Goal: Task Accomplishment & Management: Manage account settings

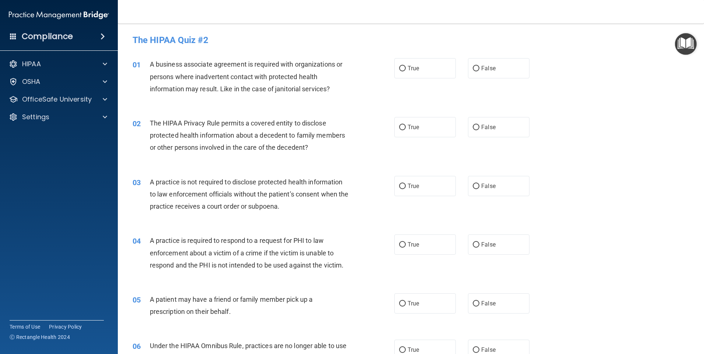
drag, startPoint x: 41, startPoint y: 121, endPoint x: 1, endPoint y: 287, distance: 170.7
drag, startPoint x: 1, startPoint y: 287, endPoint x: 11, endPoint y: 148, distance: 140.2
click at [10, 148] on accordion "HIPAA Documents and Policies Report an Incident Business Associates Emergency P…" at bounding box center [59, 156] width 118 height 205
click at [41, 119] on p "Settings" at bounding box center [35, 117] width 27 height 9
click at [44, 153] on p "Sign Out" at bounding box center [55, 152] width 100 height 7
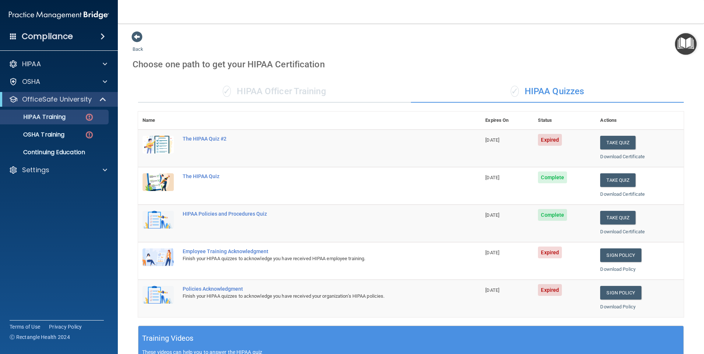
scroll to position [127, 0]
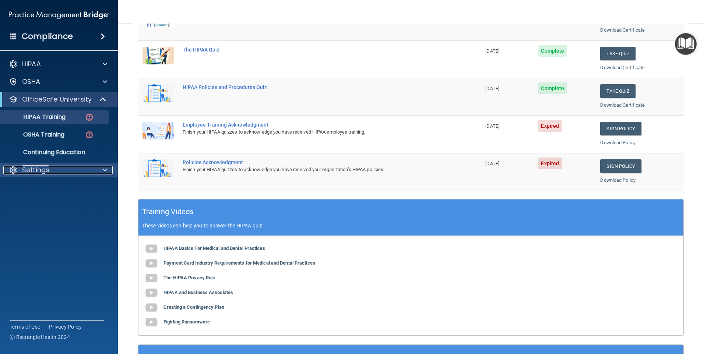
click at [54, 167] on div "Settings" at bounding box center [48, 170] width 91 height 9
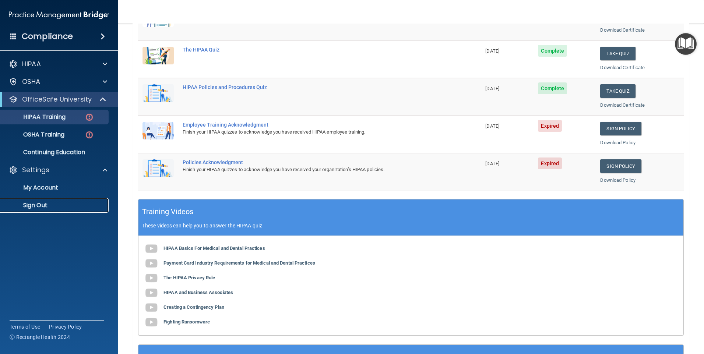
click at [43, 202] on p "Sign Out" at bounding box center [55, 205] width 100 height 7
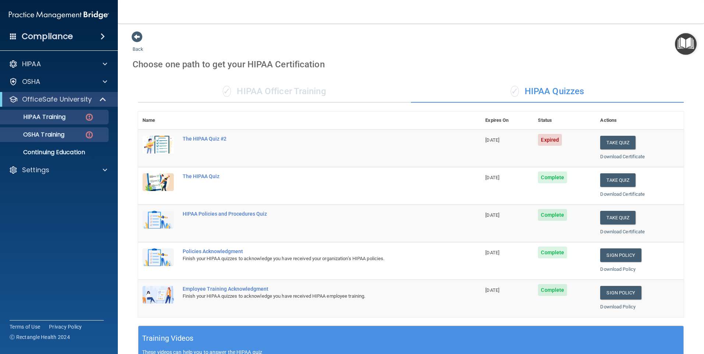
scroll to position [147, 0]
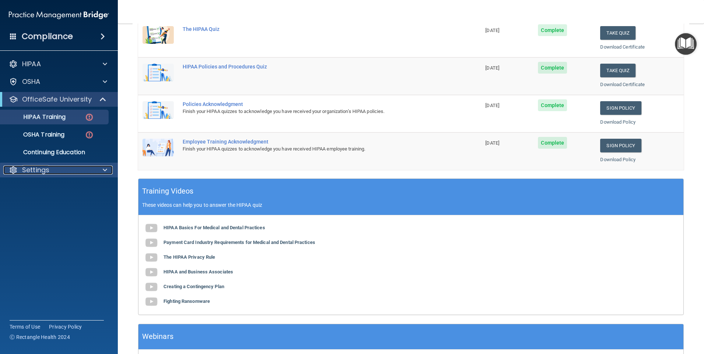
click at [42, 172] on p "Settings" at bounding box center [35, 170] width 27 height 9
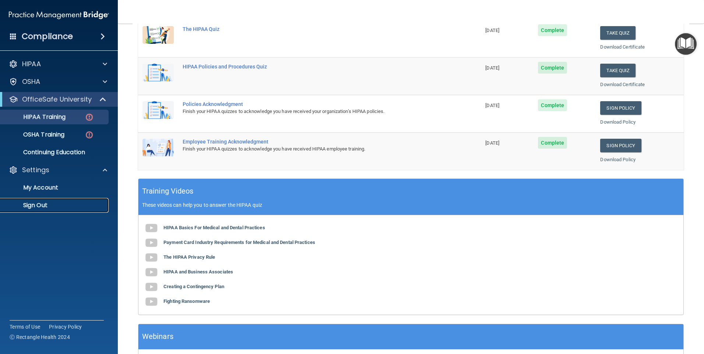
click at [39, 205] on p "Sign Out" at bounding box center [55, 205] width 100 height 7
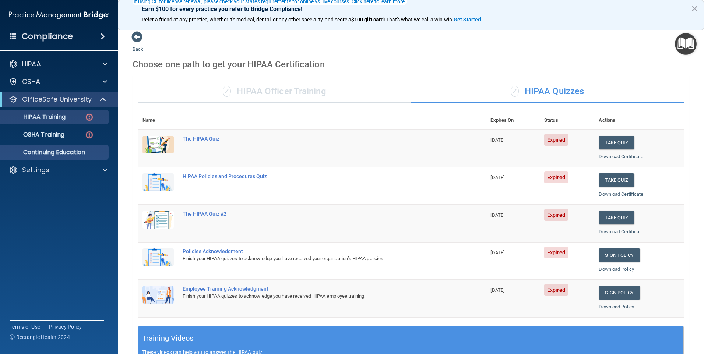
scroll to position [74, 0]
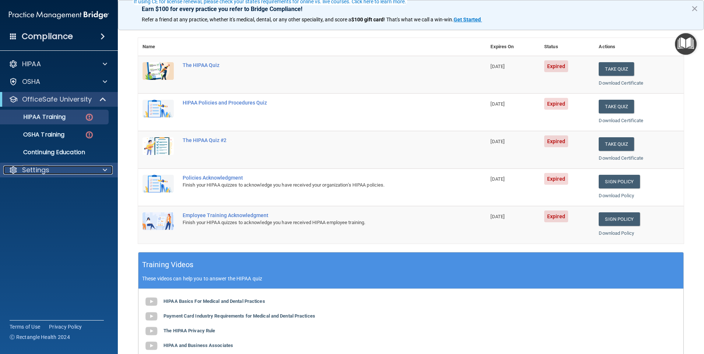
click at [43, 170] on p "Settings" at bounding box center [35, 170] width 27 height 9
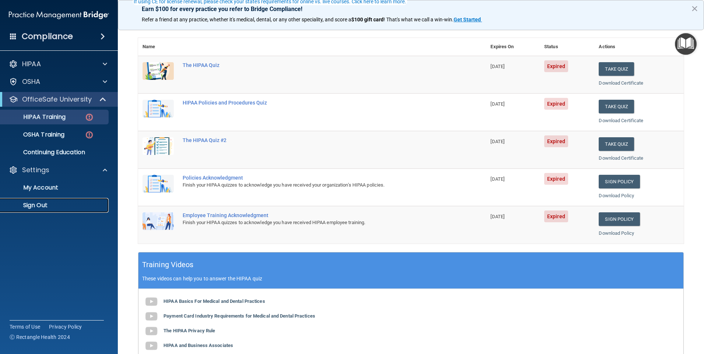
click at [48, 203] on p "Sign Out" at bounding box center [55, 205] width 100 height 7
